Goal: Information Seeking & Learning: Learn about a topic

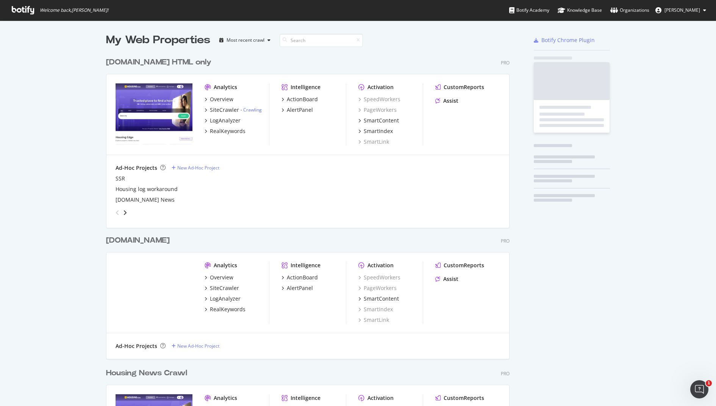
scroll to position [443, 409]
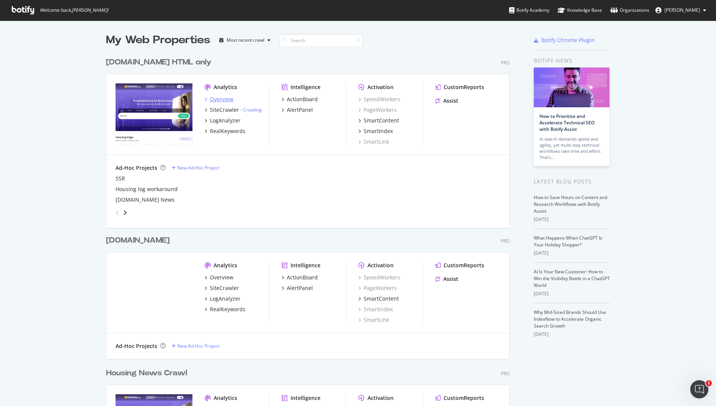
click at [217, 96] on div "Overview" at bounding box center [221, 99] width 23 height 8
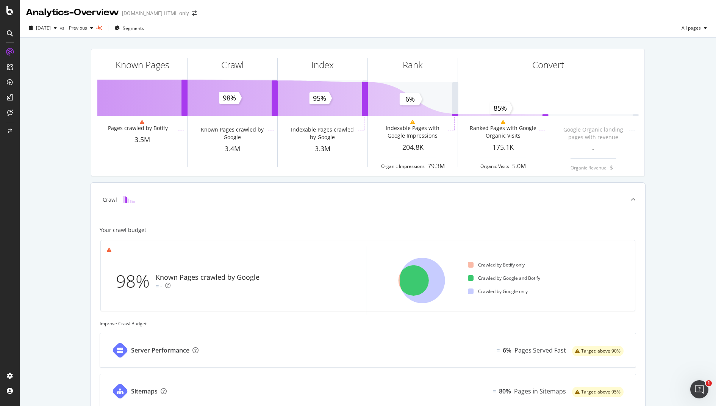
scroll to position [180, 0]
